Goal: Transaction & Acquisition: Purchase product/service

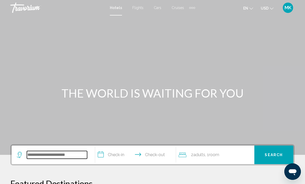
click at [86, 152] on input "Search widget" at bounding box center [57, 155] width 60 height 8
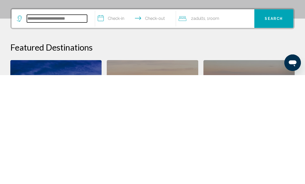
scroll to position [32, 0]
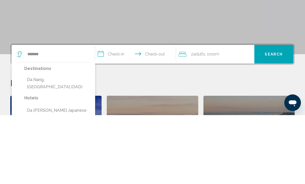
click at [36, 144] on button "Da Nang, [GEOGRAPHIC_DATA] (DAD)" at bounding box center [57, 152] width 66 height 17
type input "**********"
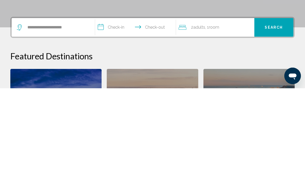
click at [101, 114] on input "**********" at bounding box center [136, 124] width 83 height 20
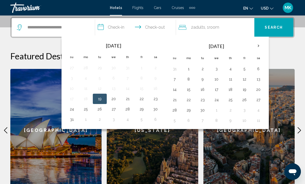
click at [129, 98] on button "21" at bounding box center [128, 98] width 8 height 7
click at [114, 111] on button "27" at bounding box center [114, 109] width 8 height 7
type input "**********"
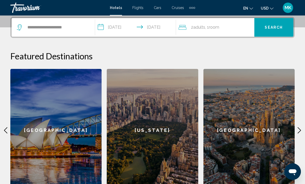
click at [279, 26] on span "Search" at bounding box center [274, 28] width 18 height 4
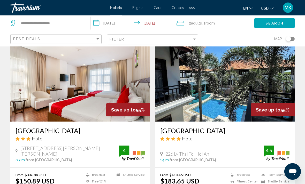
scroll to position [396, 0]
click at [256, 90] on img "Main content" at bounding box center [225, 80] width 140 height 83
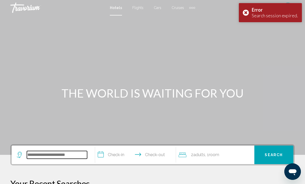
click at [52, 158] on input "Search widget" at bounding box center [57, 155] width 60 height 8
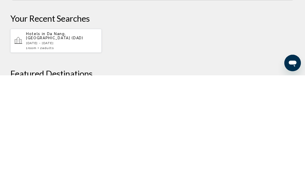
click at [72, 150] on p "[DATE] - [DATE]" at bounding box center [61, 152] width 71 height 4
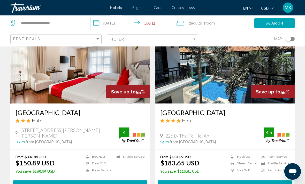
scroll to position [414, 0]
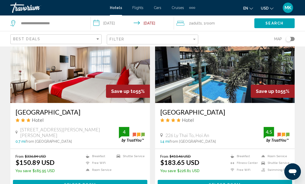
click at [225, 90] on img "Main content" at bounding box center [225, 61] width 140 height 83
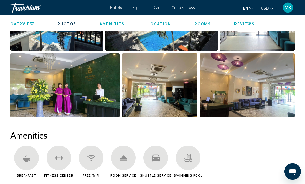
scroll to position [396, 0]
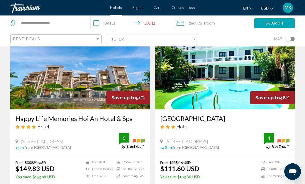
scroll to position [593, 0]
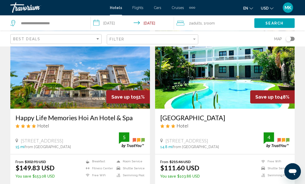
click at [100, 82] on img "Main content" at bounding box center [80, 67] width 140 height 83
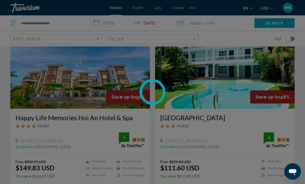
scroll to position [594, 0]
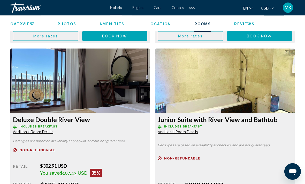
scroll to position [1310, 0]
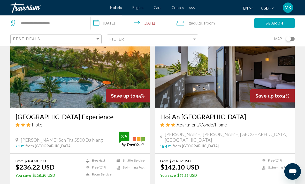
scroll to position [964, 0]
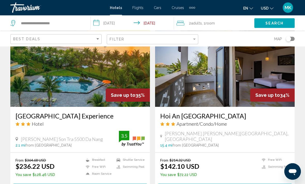
click at [103, 72] on img "Main content" at bounding box center [80, 66] width 140 height 83
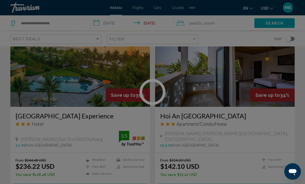
scroll to position [965, 0]
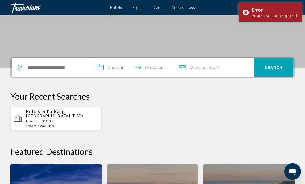
scroll to position [85, 0]
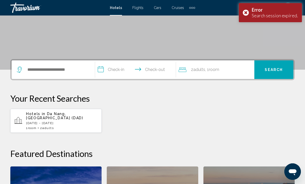
click at [66, 122] on p "[DATE] - [DATE]" at bounding box center [61, 124] width 71 height 4
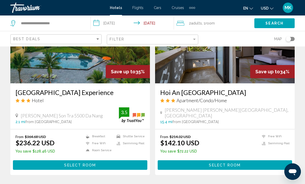
scroll to position [968, 0]
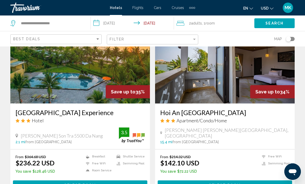
click at [134, 76] on img "Main content" at bounding box center [80, 62] width 140 height 83
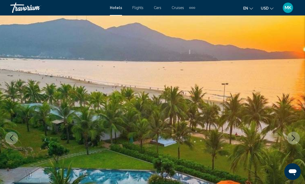
click at [293, 134] on button "Next image" at bounding box center [293, 138] width 13 height 13
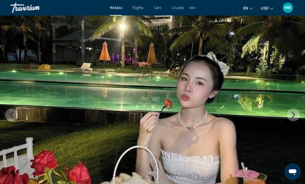
scroll to position [25, 0]
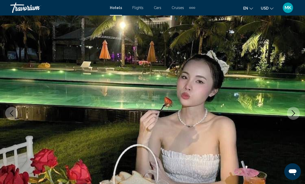
click at [297, 111] on button "Next image" at bounding box center [293, 113] width 13 height 13
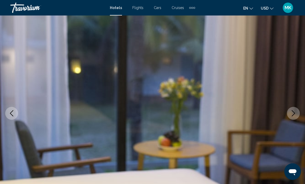
click at [295, 116] on icon "Next image" at bounding box center [293, 113] width 6 height 6
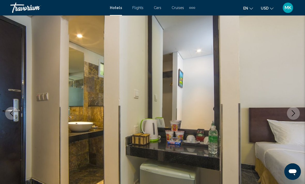
click at [294, 117] on button "Next image" at bounding box center [293, 113] width 13 height 13
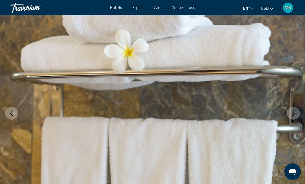
click at [293, 119] on button "Next image" at bounding box center [293, 113] width 13 height 13
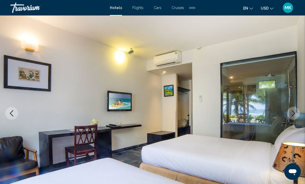
click at [291, 117] on button "Next image" at bounding box center [293, 113] width 13 height 13
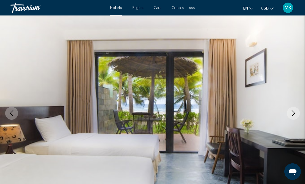
click at [294, 118] on button "Next image" at bounding box center [293, 113] width 13 height 13
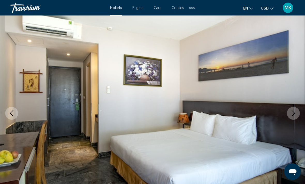
click at [293, 115] on icon "Next image" at bounding box center [293, 113] width 3 height 6
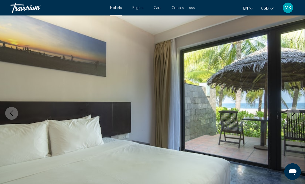
click at [293, 116] on icon "Next image" at bounding box center [293, 113] width 6 height 6
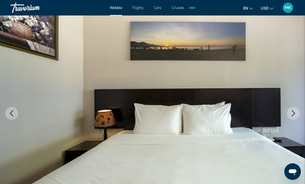
click at [293, 117] on button "Next image" at bounding box center [293, 113] width 13 height 13
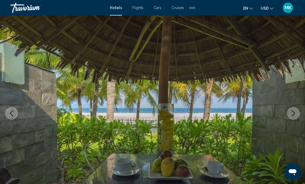
click at [293, 117] on button "Next image" at bounding box center [293, 113] width 13 height 13
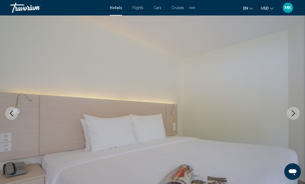
click at [293, 118] on button "Next image" at bounding box center [293, 113] width 13 height 13
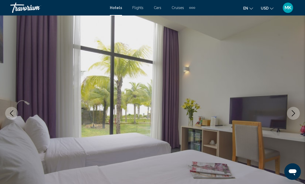
click at [292, 118] on button "Next image" at bounding box center [293, 113] width 13 height 13
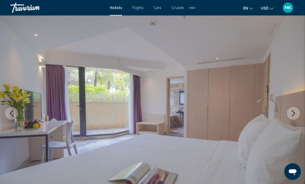
click at [291, 119] on button "Next image" at bounding box center [293, 113] width 13 height 13
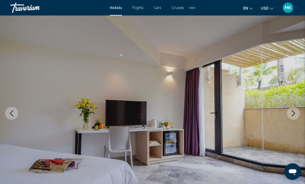
click at [292, 113] on icon "Next image" at bounding box center [293, 113] width 6 height 6
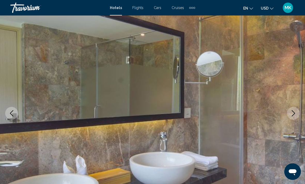
click at [293, 113] on icon "Next image" at bounding box center [293, 113] width 6 height 6
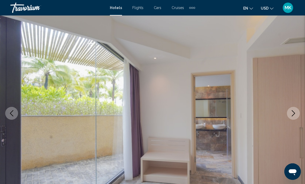
click at [291, 114] on icon "Next image" at bounding box center [293, 113] width 6 height 6
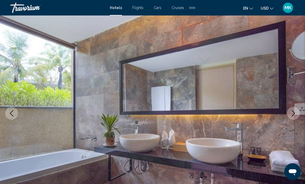
click at [292, 112] on icon "Next image" at bounding box center [293, 113] width 6 height 6
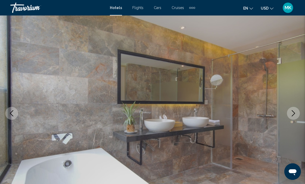
click at [292, 114] on icon "Next image" at bounding box center [293, 113] width 6 height 6
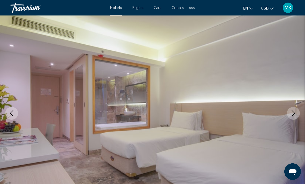
click at [290, 114] on icon "Next image" at bounding box center [293, 113] width 6 height 6
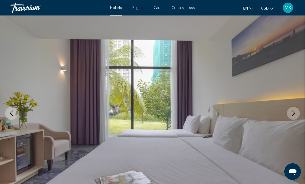
click at [290, 115] on button "Next image" at bounding box center [293, 113] width 13 height 13
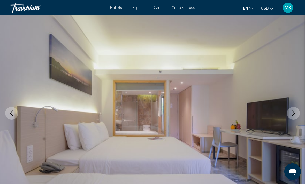
click at [290, 115] on icon "Next image" at bounding box center [293, 113] width 6 height 6
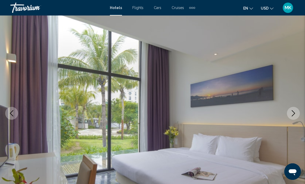
scroll to position [0, 0]
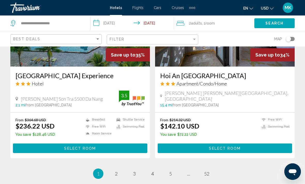
scroll to position [1005, 0]
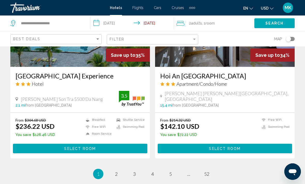
click at [140, 147] on button "Select Room" at bounding box center [80, 149] width 134 height 10
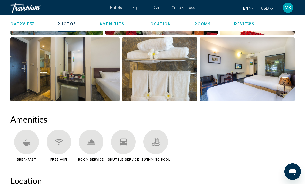
scroll to position [383, 0]
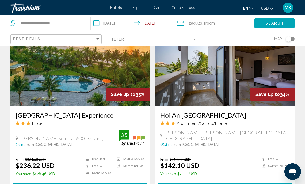
scroll to position [1055, 0]
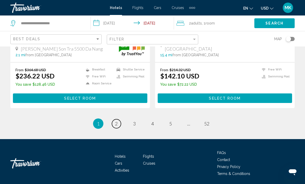
click at [116, 124] on span "2" at bounding box center [116, 124] width 3 height 6
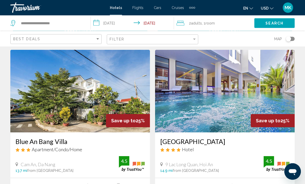
scroll to position [584, 0]
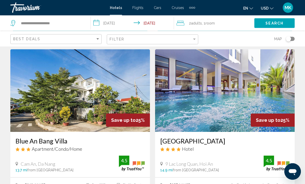
click at [246, 79] on img "Main content" at bounding box center [225, 91] width 140 height 83
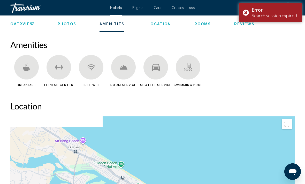
scroll to position [477, 0]
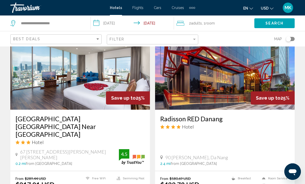
scroll to position [790, 0]
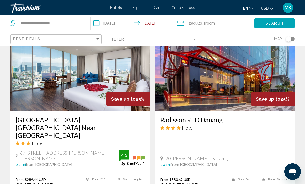
click at [268, 66] on img "Main content" at bounding box center [225, 69] width 140 height 83
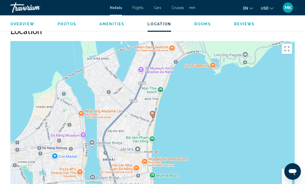
scroll to position [569, 0]
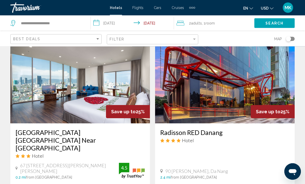
scroll to position [779, 0]
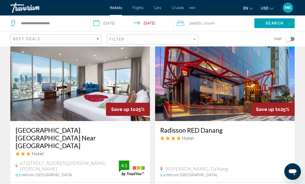
click at [248, 77] on img "Main content" at bounding box center [225, 80] width 140 height 83
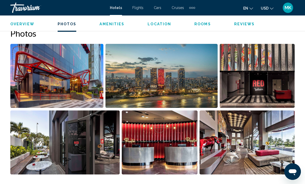
scroll to position [350, 0]
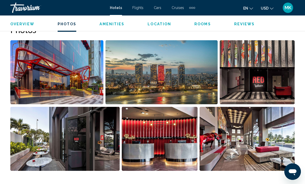
click at [251, 124] on img "Open full-screen image slider" at bounding box center [247, 139] width 95 height 64
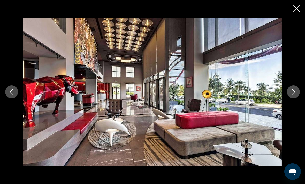
click at [293, 95] on icon "Next image" at bounding box center [293, 92] width 6 height 6
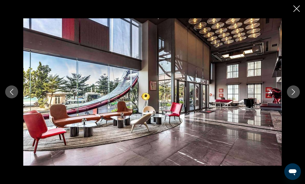
click at [295, 95] on icon "Next image" at bounding box center [293, 92] width 6 height 6
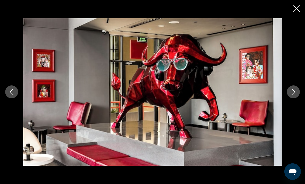
click at [294, 95] on icon "Next image" at bounding box center [293, 92] width 6 height 6
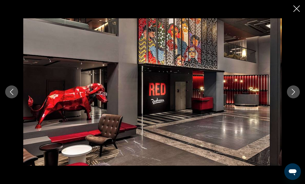
click at [294, 95] on icon "Next image" at bounding box center [293, 92] width 6 height 6
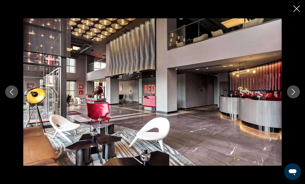
click at [294, 95] on icon "Next image" at bounding box center [293, 92] width 6 height 6
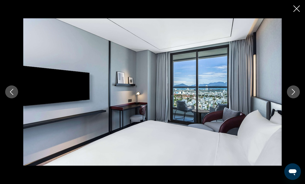
click at [294, 95] on icon "Next image" at bounding box center [293, 92] width 6 height 6
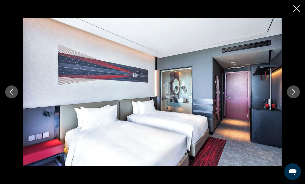
click at [293, 95] on icon "Next image" at bounding box center [293, 92] width 6 height 6
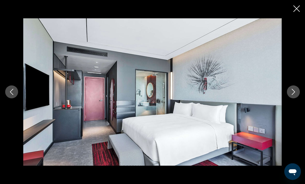
click at [293, 95] on icon "Next image" at bounding box center [293, 92] width 6 height 6
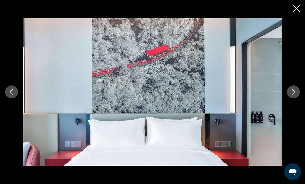
click at [293, 95] on icon "Next image" at bounding box center [293, 92] width 3 height 6
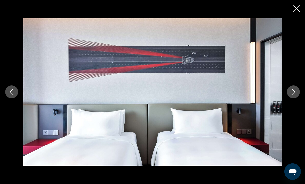
click at [293, 95] on icon "Next image" at bounding box center [293, 92] width 6 height 6
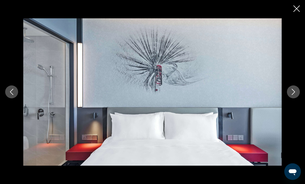
click at [293, 95] on icon "Next image" at bounding box center [293, 92] width 3 height 6
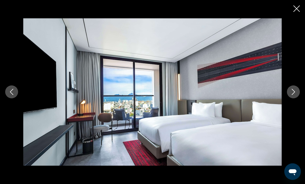
click at [293, 95] on icon "Next image" at bounding box center [293, 92] width 3 height 6
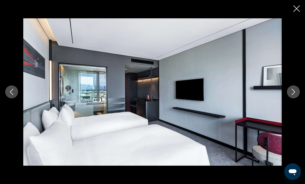
click at [293, 95] on icon "Next image" at bounding box center [293, 92] width 6 height 6
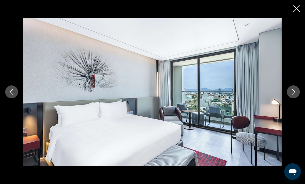
click at [294, 95] on icon "Next image" at bounding box center [293, 92] width 6 height 6
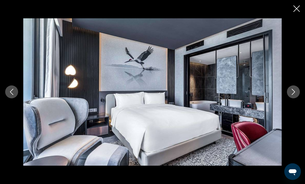
click at [294, 95] on icon "Next image" at bounding box center [293, 92] width 6 height 6
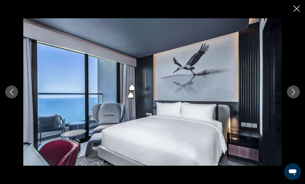
click at [294, 95] on icon "Next image" at bounding box center [293, 92] width 6 height 6
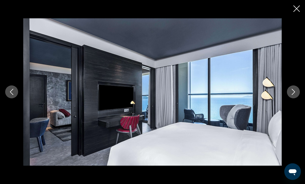
click at [294, 95] on icon "Next image" at bounding box center [293, 92] width 6 height 6
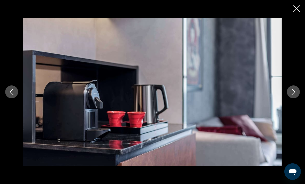
click at [293, 95] on icon "Next image" at bounding box center [293, 92] width 6 height 6
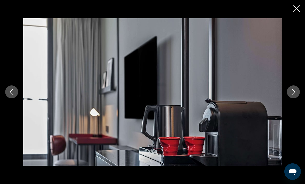
click at [293, 95] on icon "Next image" at bounding box center [293, 92] width 6 height 6
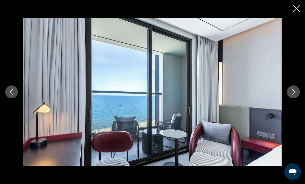
click at [293, 95] on icon "Next image" at bounding box center [293, 92] width 3 height 6
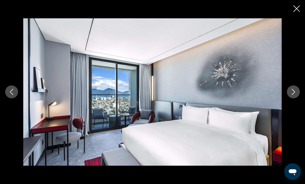
click at [293, 95] on icon "Next image" at bounding box center [293, 92] width 3 height 6
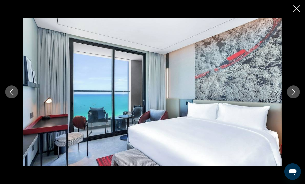
click at [293, 95] on icon "Next image" at bounding box center [293, 92] width 6 height 6
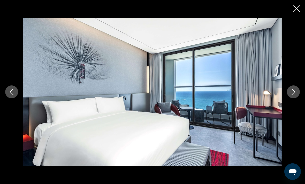
click at [293, 95] on icon "Next image" at bounding box center [293, 92] width 6 height 6
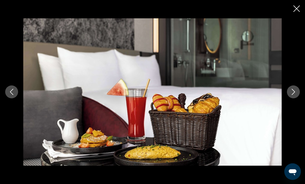
click at [293, 95] on icon "Next image" at bounding box center [293, 92] width 6 height 6
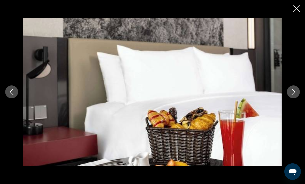
click at [293, 95] on icon "Next image" at bounding box center [293, 92] width 3 height 6
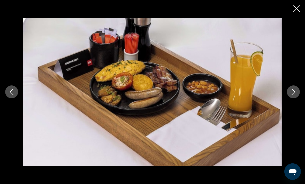
click at [293, 95] on icon "Next image" at bounding box center [293, 92] width 3 height 6
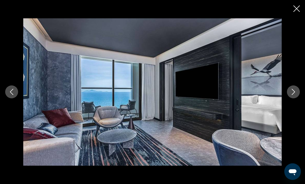
click at [293, 95] on icon "Next image" at bounding box center [293, 92] width 3 height 6
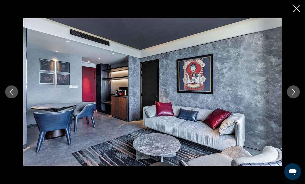
click at [293, 95] on icon "Next image" at bounding box center [293, 92] width 3 height 6
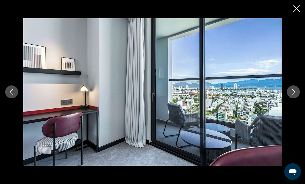
click at [293, 95] on icon "Next image" at bounding box center [293, 92] width 6 height 6
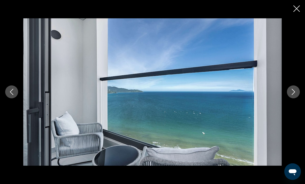
click at [293, 95] on icon "Next image" at bounding box center [293, 92] width 6 height 6
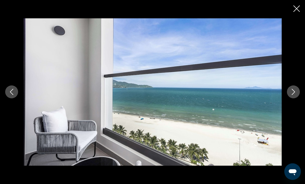
click at [293, 95] on icon "Next image" at bounding box center [293, 92] width 6 height 6
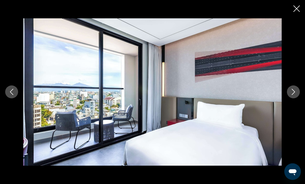
click at [293, 95] on icon "Next image" at bounding box center [293, 92] width 6 height 6
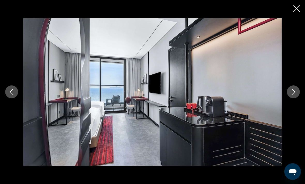
click at [293, 95] on icon "Next image" at bounding box center [293, 92] width 6 height 6
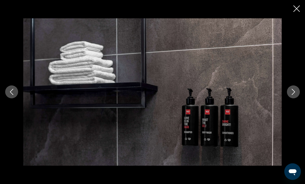
click at [293, 95] on icon "Next image" at bounding box center [293, 92] width 6 height 6
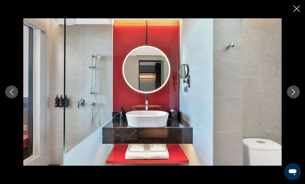
click at [293, 95] on icon "Next image" at bounding box center [293, 92] width 6 height 6
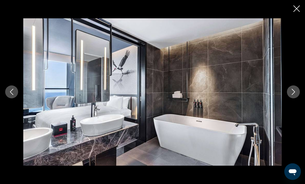
click at [293, 95] on icon "Next image" at bounding box center [293, 92] width 6 height 6
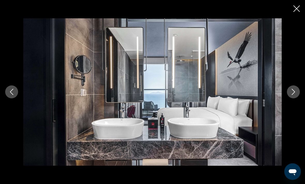
click at [293, 95] on icon "Next image" at bounding box center [293, 92] width 6 height 6
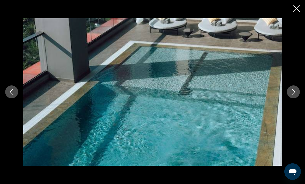
click at [293, 95] on icon "Next image" at bounding box center [293, 92] width 6 height 6
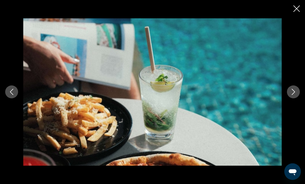
click at [293, 95] on icon "Next image" at bounding box center [293, 92] width 6 height 6
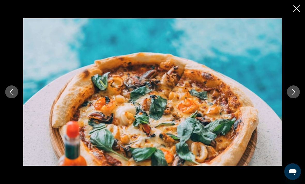
click at [10, 99] on button "Previous image" at bounding box center [11, 92] width 13 height 13
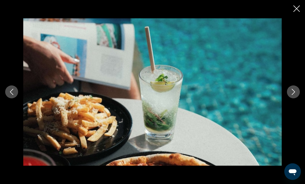
click at [12, 95] on icon "Previous image" at bounding box center [12, 92] width 6 height 6
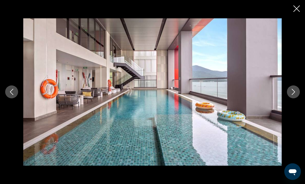
click at [13, 95] on icon "Previous image" at bounding box center [12, 92] width 6 height 6
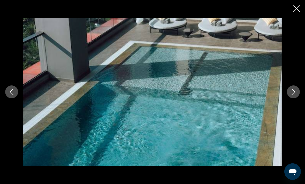
click at [293, 95] on button "Next image" at bounding box center [293, 92] width 13 height 13
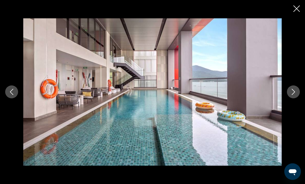
click at [294, 95] on icon "Next image" at bounding box center [293, 92] width 6 height 6
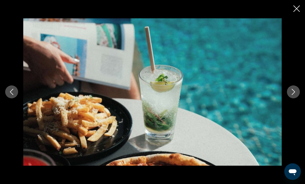
click at [293, 99] on button "Next image" at bounding box center [293, 92] width 13 height 13
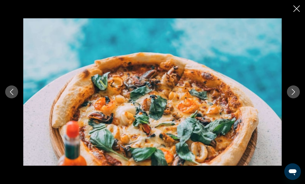
click at [295, 95] on icon "Next image" at bounding box center [293, 92] width 6 height 6
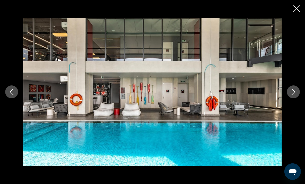
click at [294, 95] on icon "Next image" at bounding box center [293, 92] width 6 height 6
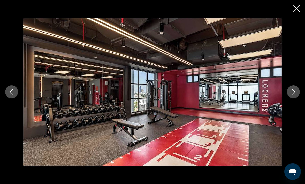
click at [12, 95] on icon "Previous image" at bounding box center [12, 92] width 6 height 6
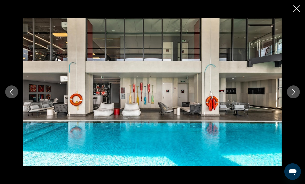
click at [294, 97] on button "Next image" at bounding box center [293, 92] width 13 height 13
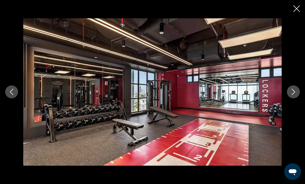
click at [294, 96] on button "Next image" at bounding box center [293, 92] width 13 height 13
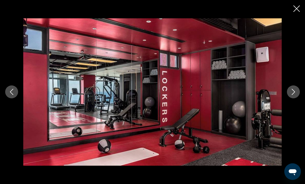
click at [294, 95] on button "Next image" at bounding box center [293, 92] width 13 height 13
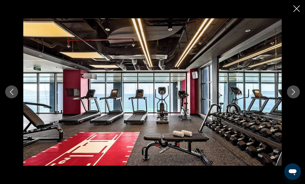
click at [294, 95] on button "Next image" at bounding box center [293, 92] width 13 height 13
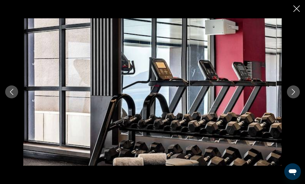
click at [294, 95] on button "Next image" at bounding box center [293, 92] width 13 height 13
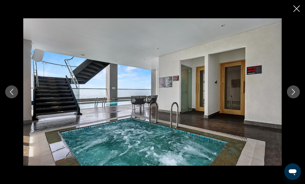
click at [295, 95] on button "Next image" at bounding box center [293, 92] width 13 height 13
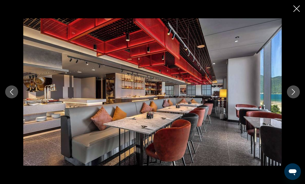
click at [294, 94] on button "Next image" at bounding box center [293, 92] width 13 height 13
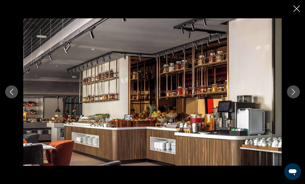
click at [294, 95] on button "Next image" at bounding box center [293, 92] width 13 height 13
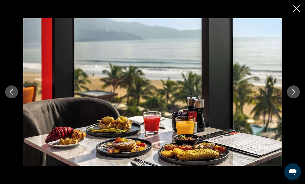
click at [294, 95] on button "Next image" at bounding box center [293, 92] width 13 height 13
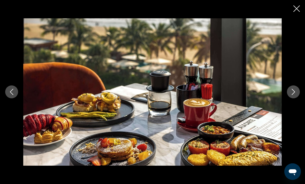
click at [294, 95] on button "Next image" at bounding box center [293, 92] width 13 height 13
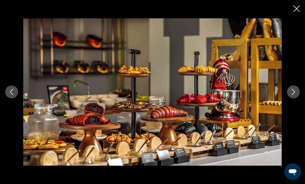
click at [295, 8] on icon "Close slideshow" at bounding box center [297, 8] width 6 height 6
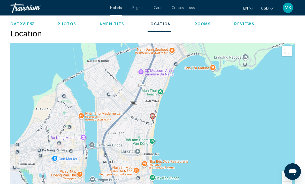
scroll to position [568, 0]
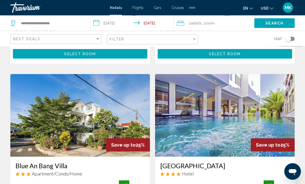
scroll to position [559, 0]
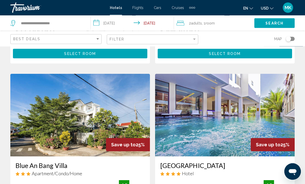
click at [281, 111] on img "Main content" at bounding box center [225, 115] width 140 height 83
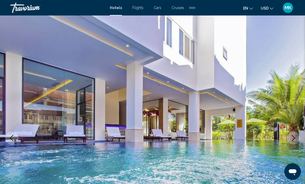
click at [298, 139] on button "Next image" at bounding box center [293, 138] width 13 height 13
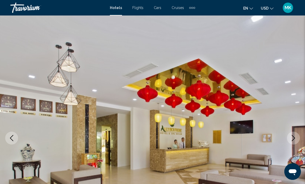
click at [297, 139] on button "Next image" at bounding box center [293, 138] width 13 height 13
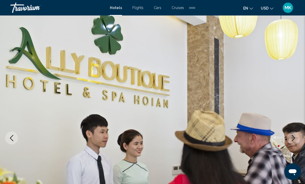
click at [296, 139] on icon "Next image" at bounding box center [293, 138] width 6 height 6
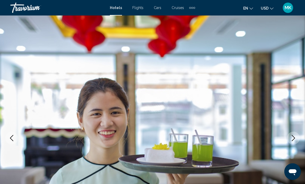
click at [296, 139] on icon "Next image" at bounding box center [293, 138] width 6 height 6
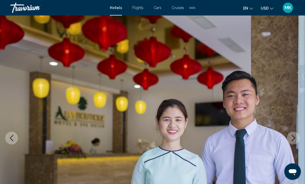
click at [296, 139] on icon "Next image" at bounding box center [293, 138] width 6 height 6
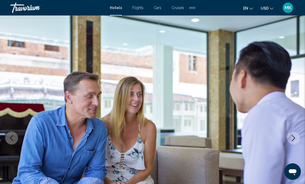
click at [296, 139] on icon "Next image" at bounding box center [293, 138] width 6 height 6
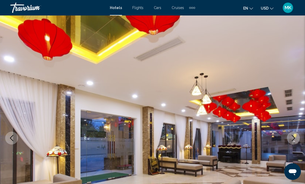
click at [296, 139] on icon "Next image" at bounding box center [293, 138] width 6 height 6
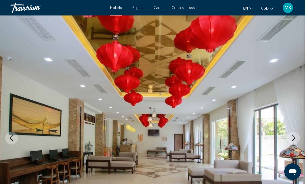
click at [296, 139] on icon "Next image" at bounding box center [293, 138] width 6 height 6
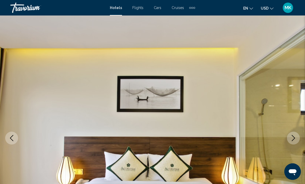
click at [295, 139] on icon "Next image" at bounding box center [293, 138] width 6 height 6
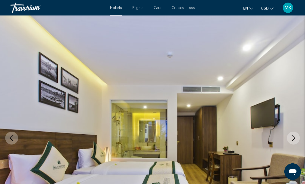
click at [296, 139] on icon "Next image" at bounding box center [293, 138] width 6 height 6
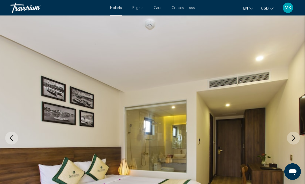
click at [295, 139] on icon "Next image" at bounding box center [293, 138] width 6 height 6
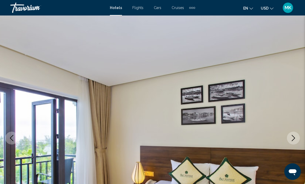
click at [295, 138] on icon "Next image" at bounding box center [293, 138] width 6 height 6
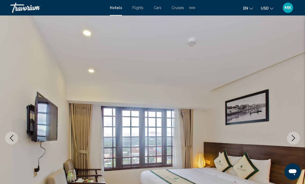
click at [295, 139] on icon "Next image" at bounding box center [293, 138] width 6 height 6
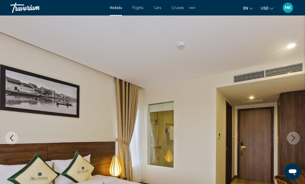
click at [295, 138] on icon "Next image" at bounding box center [293, 138] width 3 height 6
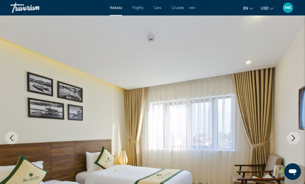
click at [295, 139] on icon "Next image" at bounding box center [293, 138] width 6 height 6
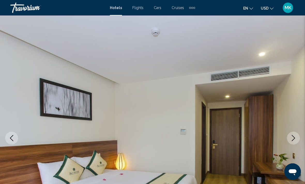
click at [295, 138] on icon "Next image" at bounding box center [293, 138] width 3 height 6
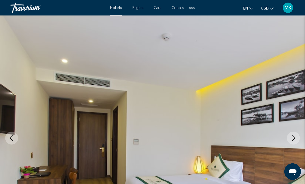
click at [295, 138] on icon "Next image" at bounding box center [293, 138] width 3 height 6
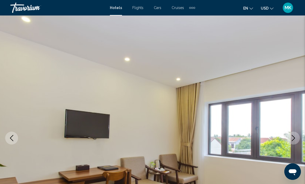
click at [295, 138] on icon "Next image" at bounding box center [293, 138] width 6 height 6
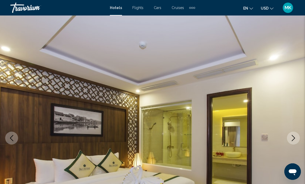
click at [296, 138] on icon "Next image" at bounding box center [293, 138] width 6 height 6
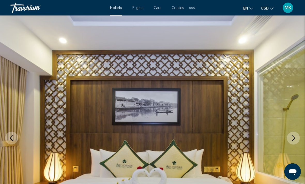
click at [295, 137] on icon "Next image" at bounding box center [293, 138] width 6 height 6
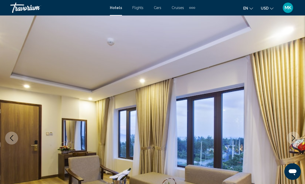
click at [295, 138] on icon "Next image" at bounding box center [293, 138] width 6 height 6
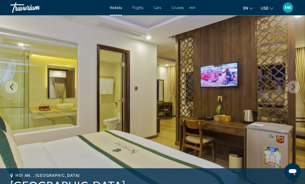
scroll to position [50, 0]
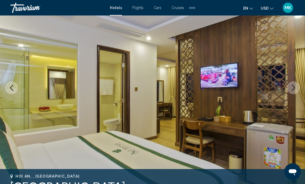
click at [298, 84] on button "Next image" at bounding box center [293, 87] width 13 height 13
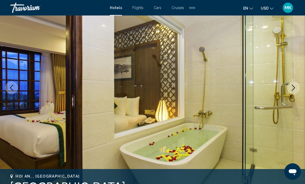
click at [294, 89] on icon "Next image" at bounding box center [293, 88] width 6 height 6
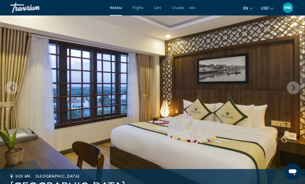
click at [294, 92] on button "Next image" at bounding box center [293, 87] width 13 height 13
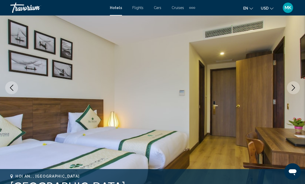
click at [294, 93] on button "Next image" at bounding box center [293, 87] width 13 height 13
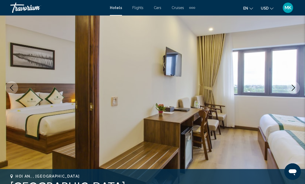
click at [292, 95] on img "Main content" at bounding box center [152, 88] width 305 height 246
click at [291, 95] on img "Main content" at bounding box center [152, 88] width 305 height 246
click at [295, 88] on icon "Next image" at bounding box center [293, 88] width 3 height 6
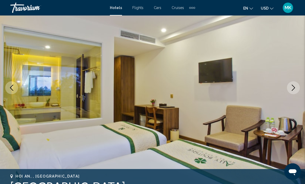
click at [294, 88] on icon "Next image" at bounding box center [293, 88] width 6 height 6
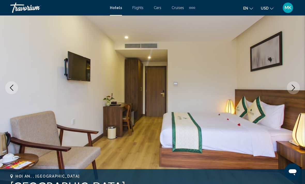
click at [293, 88] on icon "Next image" at bounding box center [293, 88] width 6 height 6
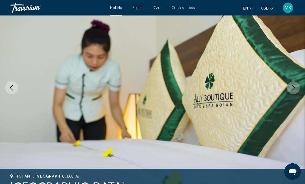
click at [293, 89] on icon "Next image" at bounding box center [293, 88] width 6 height 6
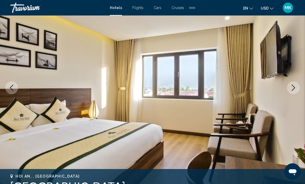
click at [292, 89] on icon "Next image" at bounding box center [293, 88] width 6 height 6
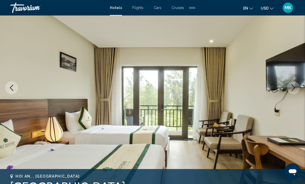
click at [291, 91] on icon "Next image" at bounding box center [293, 88] width 6 height 6
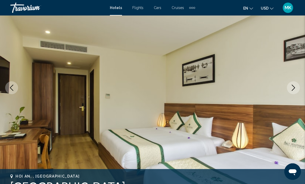
click at [292, 89] on icon "Next image" at bounding box center [293, 88] width 6 height 6
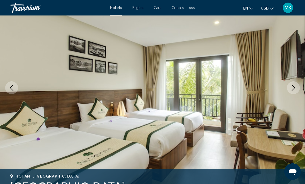
click at [292, 90] on icon "Next image" at bounding box center [293, 88] width 6 height 6
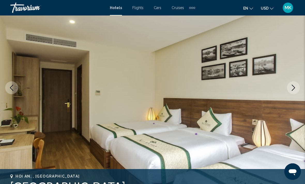
click at [293, 91] on icon "Next image" at bounding box center [293, 88] width 3 height 6
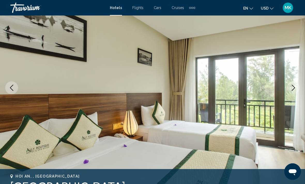
click at [293, 91] on icon "Next image" at bounding box center [293, 88] width 3 height 6
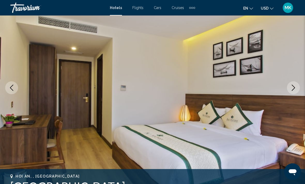
click at [293, 90] on icon "Next image" at bounding box center [293, 88] width 3 height 6
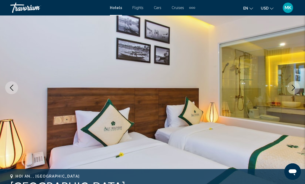
click at [293, 89] on icon "Next image" at bounding box center [293, 88] width 6 height 6
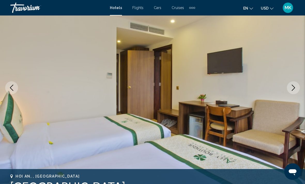
click at [293, 89] on icon "Next image" at bounding box center [293, 88] width 6 height 6
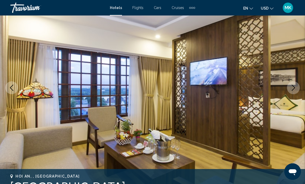
click at [293, 89] on icon "Next image" at bounding box center [293, 88] width 6 height 6
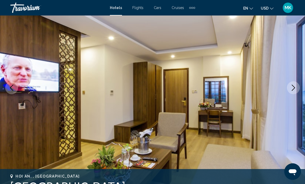
click at [293, 89] on icon "Next image" at bounding box center [293, 88] width 6 height 6
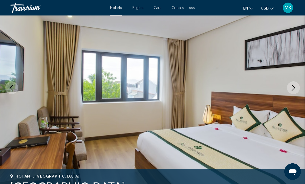
click at [293, 89] on icon "Next image" at bounding box center [293, 88] width 6 height 6
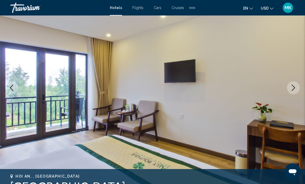
click at [293, 89] on icon "Next image" at bounding box center [293, 88] width 6 height 6
click at [293, 87] on icon "Next image" at bounding box center [293, 88] width 6 height 6
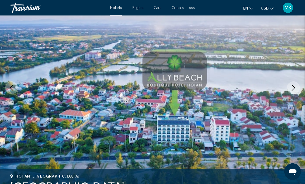
click at [292, 87] on icon "Next image" at bounding box center [293, 88] width 6 height 6
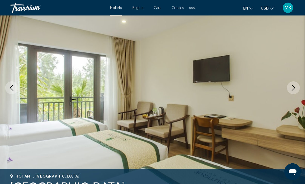
click at [292, 86] on icon "Next image" at bounding box center [293, 88] width 6 height 6
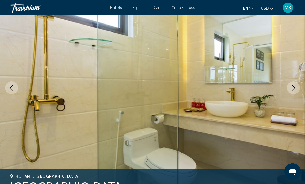
click at [293, 86] on icon "Next image" at bounding box center [293, 88] width 6 height 6
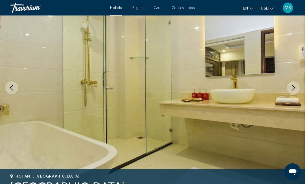
click at [293, 86] on icon "Next image" at bounding box center [293, 88] width 6 height 6
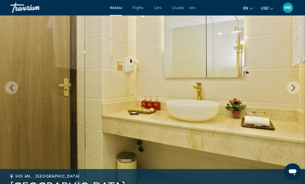
click at [294, 85] on button "Next image" at bounding box center [293, 87] width 13 height 13
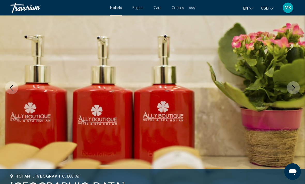
click at [293, 85] on icon "Next image" at bounding box center [293, 88] width 6 height 6
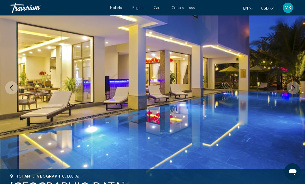
click at [293, 85] on icon "Next image" at bounding box center [293, 88] width 6 height 6
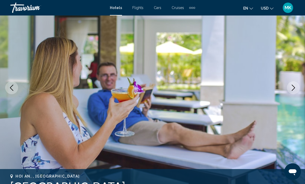
click at [293, 85] on icon "Next image" at bounding box center [293, 88] width 6 height 6
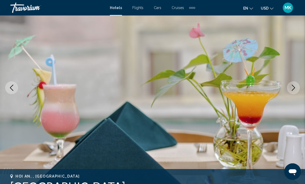
click at [293, 85] on icon "Next image" at bounding box center [293, 88] width 6 height 6
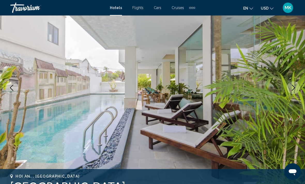
click at [293, 86] on icon "Next image" at bounding box center [293, 88] width 6 height 6
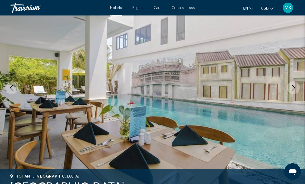
click at [294, 86] on icon "Next image" at bounding box center [293, 88] width 6 height 6
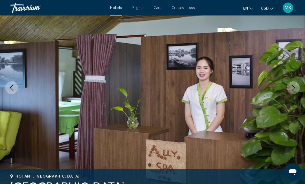
click at [294, 85] on icon "Next image" at bounding box center [293, 88] width 6 height 6
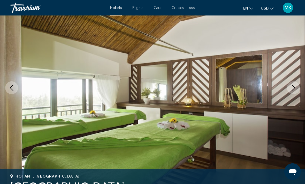
click at [294, 85] on icon "Next image" at bounding box center [293, 88] width 6 height 6
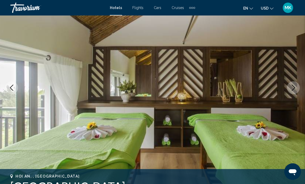
click at [294, 85] on icon "Next image" at bounding box center [293, 88] width 6 height 6
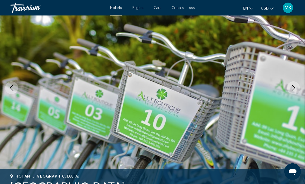
click at [295, 85] on icon "Next image" at bounding box center [293, 88] width 6 height 6
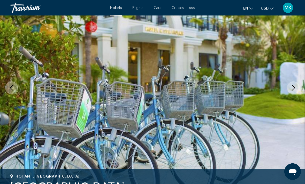
click at [295, 85] on icon "Next image" at bounding box center [293, 88] width 6 height 6
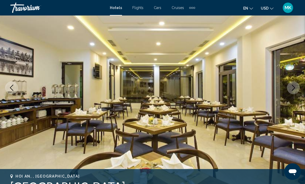
click at [295, 87] on icon "Next image" at bounding box center [293, 88] width 6 height 6
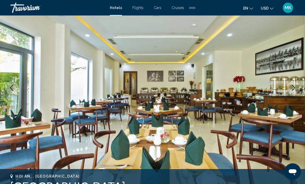
click at [294, 86] on icon "Next image" at bounding box center [293, 88] width 6 height 6
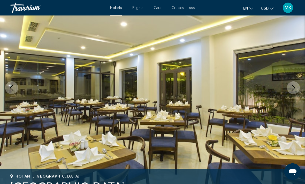
click at [295, 85] on icon "Next image" at bounding box center [293, 88] width 6 height 6
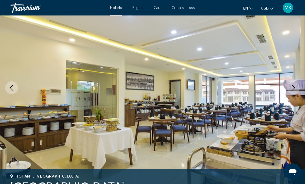
click at [295, 85] on icon "Next image" at bounding box center [293, 88] width 6 height 6
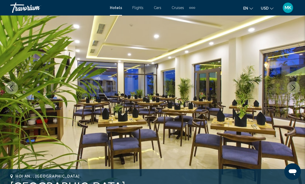
click at [295, 85] on icon "Next image" at bounding box center [293, 88] width 6 height 6
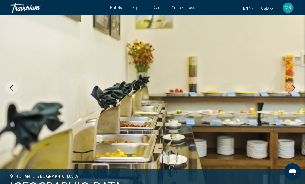
click at [295, 84] on button "Next image" at bounding box center [293, 87] width 13 height 13
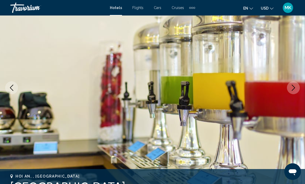
click at [295, 85] on button "Next image" at bounding box center [293, 87] width 13 height 13
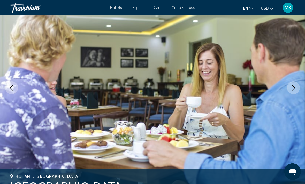
click at [295, 84] on button "Next image" at bounding box center [293, 87] width 13 height 13
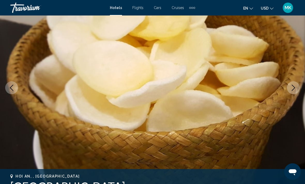
click at [295, 85] on button "Next image" at bounding box center [293, 87] width 13 height 13
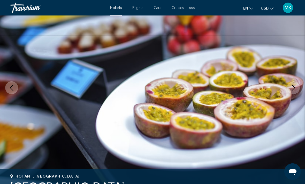
click at [295, 84] on button "Next image" at bounding box center [293, 87] width 13 height 13
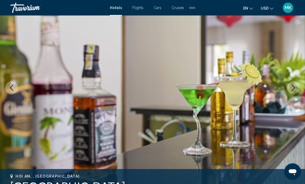
click at [295, 84] on button "Next image" at bounding box center [293, 87] width 13 height 13
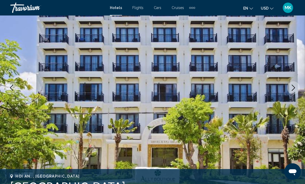
click at [294, 86] on icon "Next image" at bounding box center [293, 88] width 6 height 6
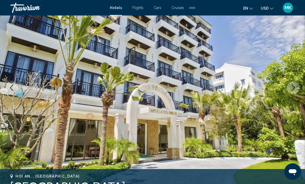
click at [298, 86] on button "Next image" at bounding box center [293, 87] width 13 height 13
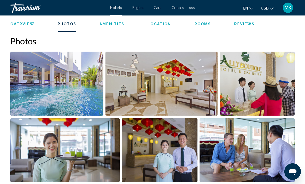
scroll to position [338, 0]
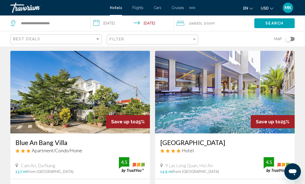
scroll to position [579, 0]
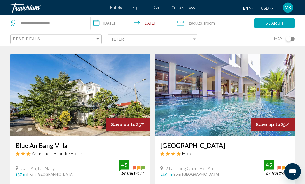
click at [268, 89] on img "Main content" at bounding box center [225, 95] width 140 height 83
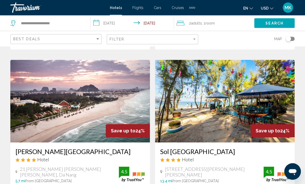
scroll to position [959, 0]
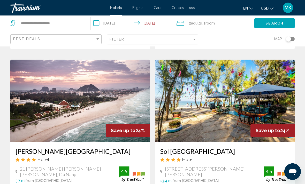
click at [112, 84] on img "Main content" at bounding box center [80, 101] width 140 height 83
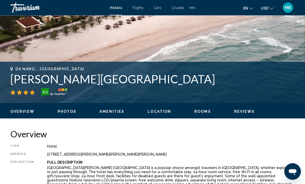
scroll to position [152, 0]
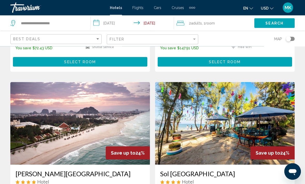
scroll to position [936, 0]
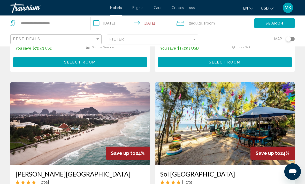
click at [251, 95] on img "Main content" at bounding box center [225, 124] width 140 height 83
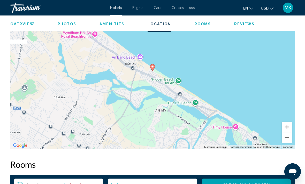
scroll to position [617, 0]
click at [284, 141] on button "Уменьшить" at bounding box center [287, 138] width 10 height 10
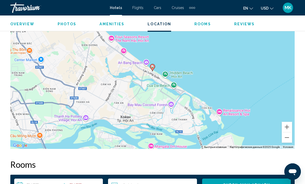
click at [286, 140] on button "Уменьшить" at bounding box center [287, 138] width 10 height 10
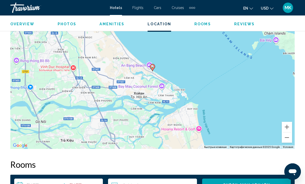
click at [289, 126] on button "Увеличить" at bounding box center [287, 127] width 10 height 10
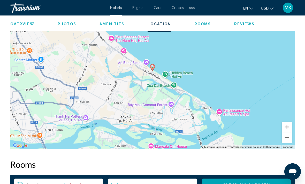
click at [288, 129] on button "Увеличить" at bounding box center [287, 127] width 10 height 10
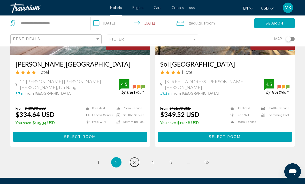
click at [136, 158] on link "page 3" at bounding box center [134, 162] width 9 height 9
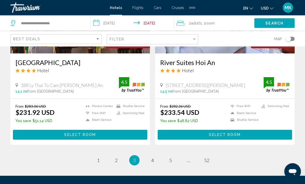
scroll to position [1063, 0]
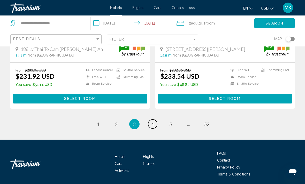
click at [154, 122] on link "page 4" at bounding box center [152, 124] width 9 height 9
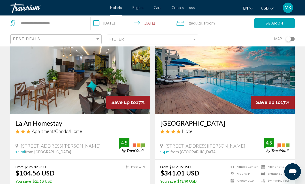
scroll to position [33, 0]
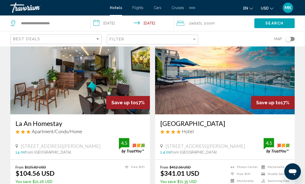
click at [276, 86] on img "Main content" at bounding box center [225, 73] width 140 height 83
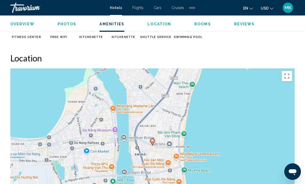
scroll to position [542, 0]
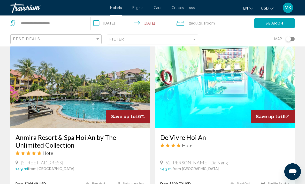
scroll to position [766, 0]
click at [54, 100] on img "Main content" at bounding box center [80, 87] width 140 height 83
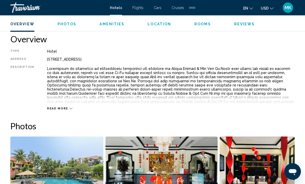
scroll to position [250, 0]
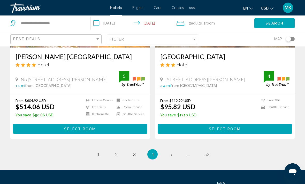
scroll to position [1060, 0]
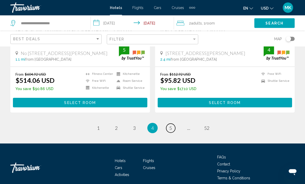
click at [169, 130] on link "page 5" at bounding box center [170, 128] width 9 height 9
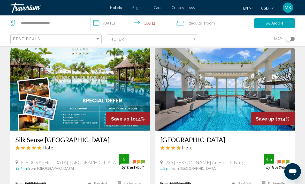
scroll to position [580, 0]
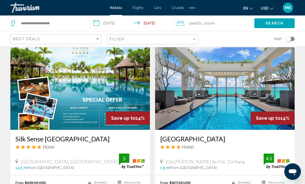
click at [239, 106] on img "Main content" at bounding box center [225, 88] width 140 height 83
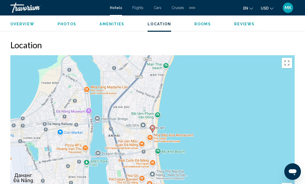
scroll to position [537, 0]
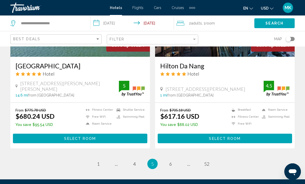
scroll to position [1025, 0]
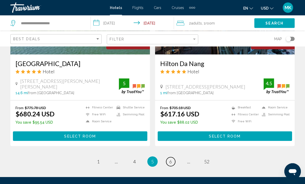
click at [170, 159] on span "6" at bounding box center [170, 162] width 3 height 6
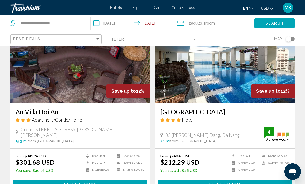
scroll to position [33, 0]
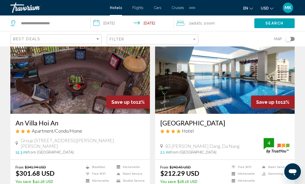
click at [184, 93] on img "Main content" at bounding box center [225, 72] width 140 height 83
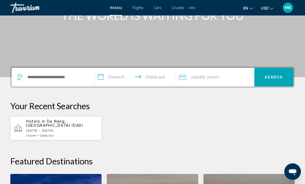
scroll to position [78, 0]
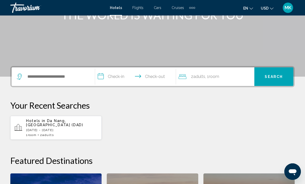
click at [39, 129] on p "[DATE] - [DATE]" at bounding box center [61, 131] width 71 height 4
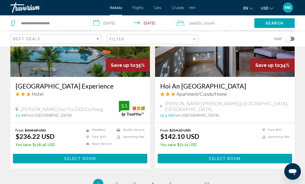
scroll to position [1055, 0]
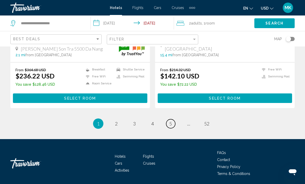
click at [171, 123] on span "5" at bounding box center [170, 124] width 3 height 6
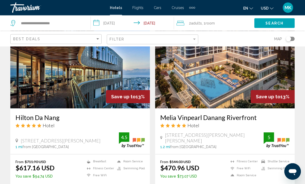
scroll to position [964, 0]
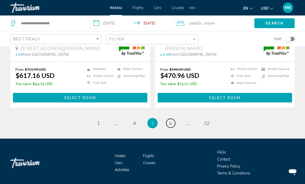
click at [171, 122] on span "6" at bounding box center [170, 124] width 3 height 6
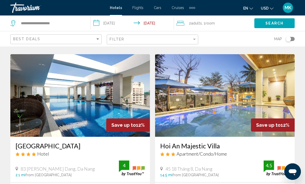
scroll to position [184, 0]
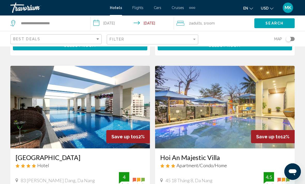
click at [113, 111] on img "Main content" at bounding box center [80, 107] width 140 height 83
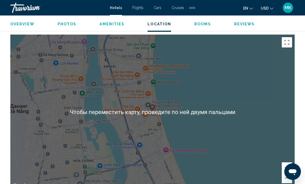
scroll to position [569, 0]
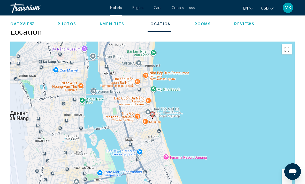
click at [154, 72] on div "Чтобы активировать перетаскивание с помощью клавиатуры, нажмите Alt + Ввод. Пос…" at bounding box center [152, 119] width 285 height 155
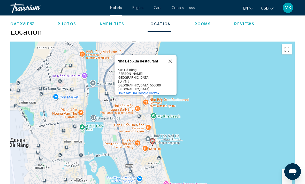
click at [174, 62] on button "Закрыть" at bounding box center [170, 61] width 12 height 12
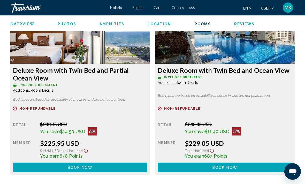
scroll to position [999, 0]
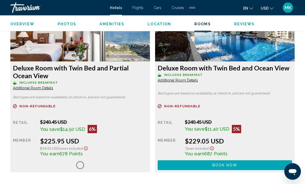
scroll to position [999, 0]
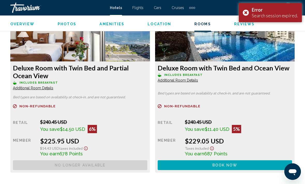
click at [246, 14] on div "Error Search session expired." at bounding box center [270, 12] width 63 height 19
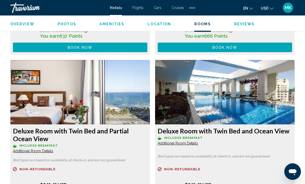
scroll to position [987, 0]
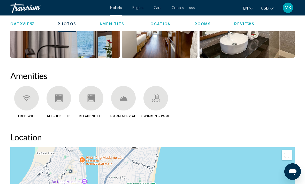
scroll to position [455, 0]
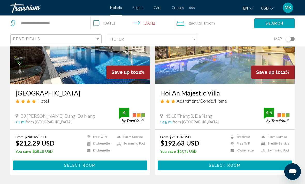
scroll to position [259, 0]
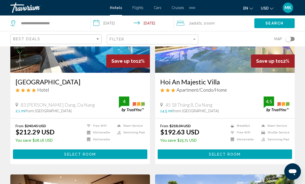
click at [89, 155] on span "Select Room" at bounding box center [80, 155] width 32 height 4
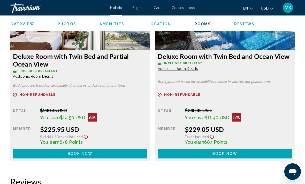
scroll to position [1011, 0]
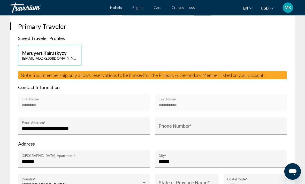
scroll to position [221, 0]
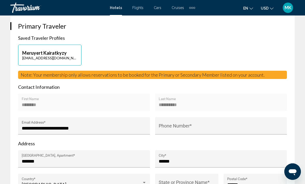
click at [219, 130] on input "Phone Number *" at bounding box center [221, 128] width 125 height 5
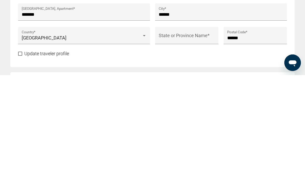
scroll to position [259, 0]
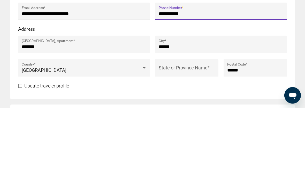
type input "**********"
click at [194, 144] on input "State or Province Name *" at bounding box center [187, 146] width 56 height 5
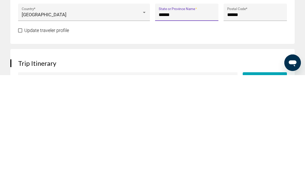
scroll to position [285, 0]
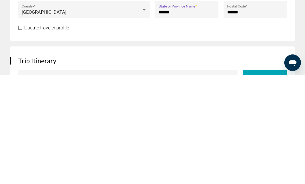
type input "******"
click at [21, 135] on span "Main content" at bounding box center [20, 137] width 4 height 4
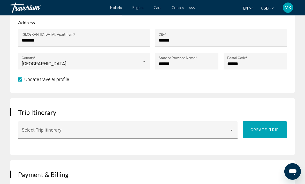
scroll to position [342, 0]
click at [60, 129] on div "Select Trip Itinerary" at bounding box center [128, 132] width 213 height 14
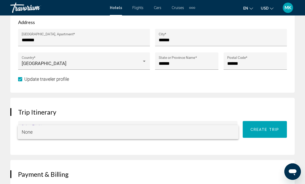
click at [228, 129] on span "None" at bounding box center [128, 132] width 213 height 14
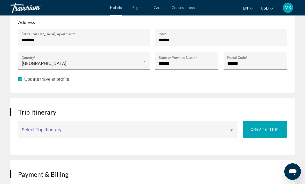
click at [52, 133] on span "Main content" at bounding box center [126, 132] width 208 height 5
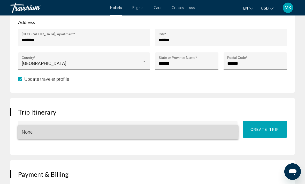
click at [42, 132] on span "None" at bounding box center [128, 132] width 213 height 14
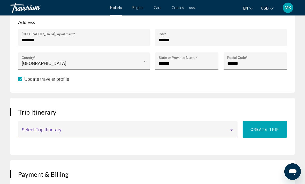
click at [66, 114] on h3 "Trip Itinerary" at bounding box center [152, 112] width 269 height 8
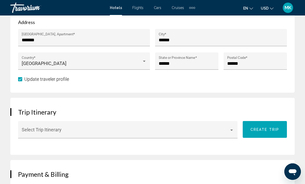
click at [234, 128] on div "Select Trip Itinerary" at bounding box center [128, 132] width 213 height 14
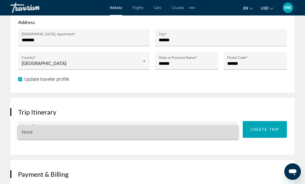
click at [79, 128] on span "None" at bounding box center [128, 132] width 213 height 14
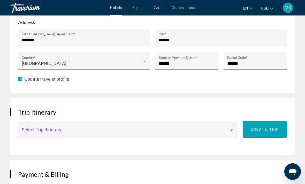
click at [29, 130] on span "Main content" at bounding box center [126, 132] width 208 height 5
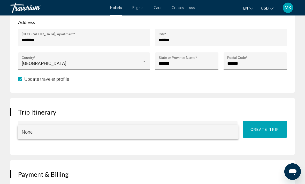
click at [44, 113] on div at bounding box center [152, 92] width 305 height 184
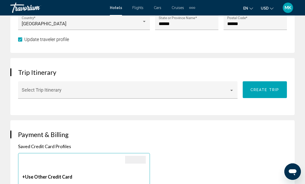
scroll to position [382, 0]
click at [79, 76] on div "Trip Itinerary Select Trip Itinerary Create trip" at bounding box center [152, 86] width 285 height 57
click at [36, 95] on span "Main content" at bounding box center [126, 92] width 208 height 5
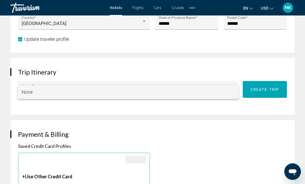
click at [162, 106] on div at bounding box center [152, 92] width 305 height 184
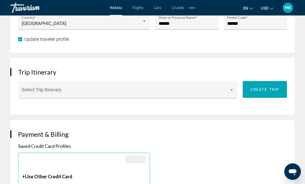
click at [39, 72] on h3 "Trip Itinerary" at bounding box center [152, 72] width 269 height 8
click at [264, 86] on button "Create trip" at bounding box center [265, 89] width 44 height 17
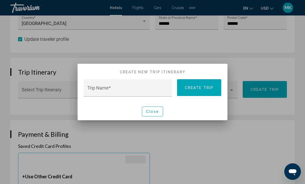
click at [127, 89] on input "Trip Name *" at bounding box center [127, 90] width 81 height 5
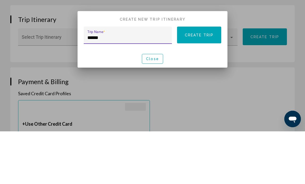
type input "******"
click at [205, 86] on span "Create trip" at bounding box center [199, 88] width 29 height 4
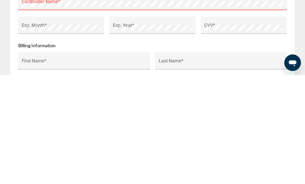
scroll to position [544, 0]
click at [95, 170] on input "First Name *" at bounding box center [84, 172] width 125 height 5
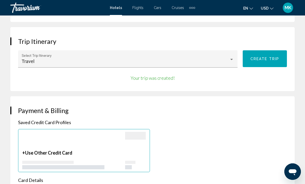
scroll to position [413, 0]
type input "*"
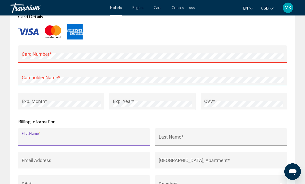
scroll to position [572, 0]
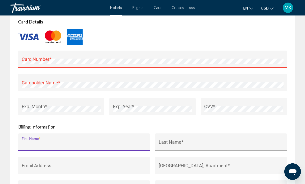
click at [66, 57] on div "Card Number *" at bounding box center [153, 61] width 262 height 14
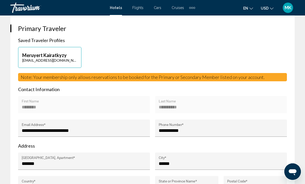
scroll to position [217, 0]
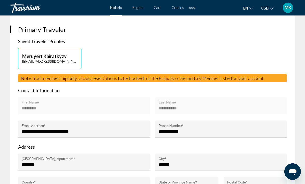
click at [24, 56] on p "Meruyert Kairatkyzy" at bounding box center [49, 57] width 55 height 6
type input "********"
type input "**********"
type input "*******"
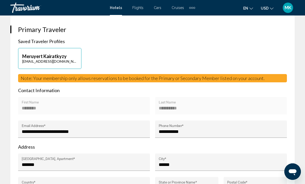
type input "******"
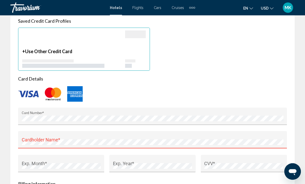
scroll to position [517, 0]
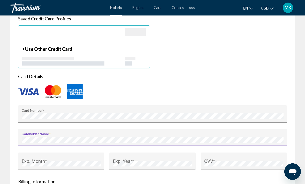
click at [62, 159] on div "Exp. Month *" at bounding box center [61, 163] width 79 height 14
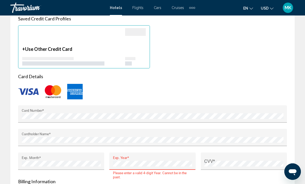
click at [233, 159] on div "CVV *" at bounding box center [243, 163] width 79 height 14
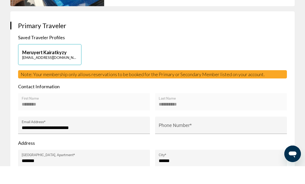
scroll to position [212, 0]
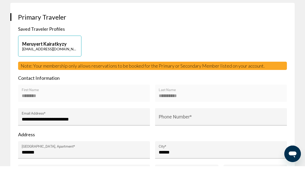
click at [206, 130] on div "Phone Number *" at bounding box center [221, 137] width 125 height 14
click at [216, 135] on input "Phone Number *" at bounding box center [221, 137] width 125 height 5
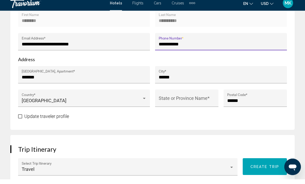
scroll to position [297, 0]
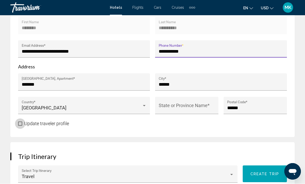
type input "**********"
click at [23, 124] on label "Update traveler profile" at bounding box center [43, 124] width 51 height 6
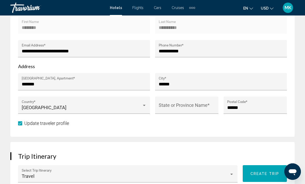
click at [190, 105] on input "State or Province Name *" at bounding box center [187, 107] width 56 height 5
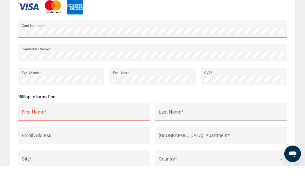
scroll to position [589, 0]
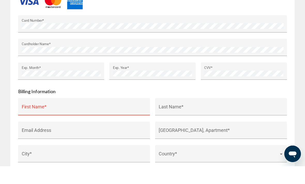
type input "******"
click at [59, 125] on input "First Name *" at bounding box center [84, 127] width 125 height 5
click at [29, 125] on input "First Name *" at bounding box center [84, 127] width 125 height 5
paste input "**********"
type input "********"
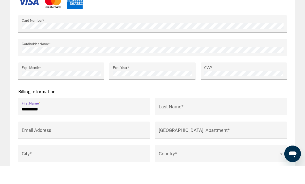
click at [192, 125] on input "Last Name *" at bounding box center [221, 127] width 125 height 5
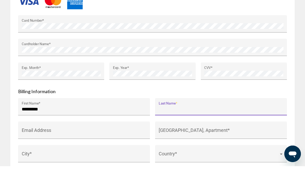
click at [178, 125] on input "Last Name *" at bounding box center [221, 127] width 125 height 5
paste input "**********"
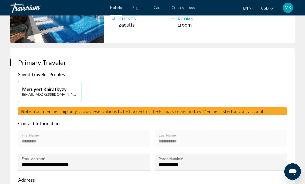
scroll to position [184, 0]
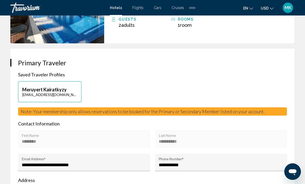
type input "**********"
click at [70, 94] on p "[EMAIL_ADDRESS][DOMAIN_NAME]" at bounding box center [49, 95] width 55 height 4
type input "********"
type input "**********"
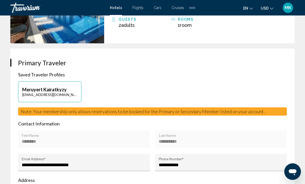
type input "*******"
type input "******"
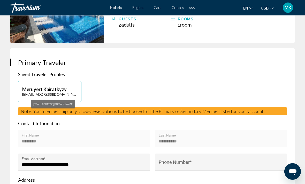
click at [58, 105] on div "[EMAIL_ADDRESS][DOMAIN_NAME]" at bounding box center [53, 104] width 44 height 9
copy div "[EMAIL_ADDRESS][DOMAIN_NAME]"
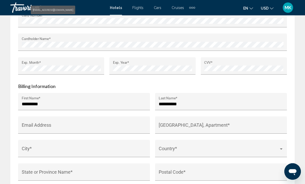
scroll to position [612, 0]
click at [40, 128] on input "Email Address" at bounding box center [84, 127] width 125 height 5
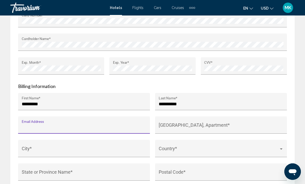
click at [29, 127] on input "Email Address" at bounding box center [84, 127] width 125 height 5
paste input "**********"
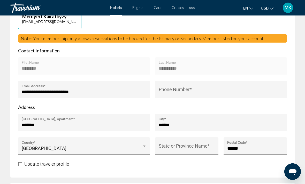
scroll to position [242, 0]
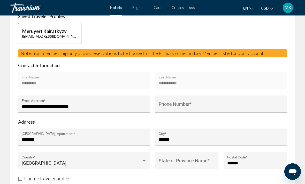
type input "**********"
click at [22, 138] on input "*******" at bounding box center [84, 139] width 125 height 5
click at [22, 140] on input "*******" at bounding box center [84, 139] width 125 height 5
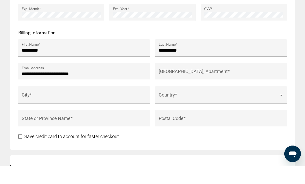
scroll to position [654, 0]
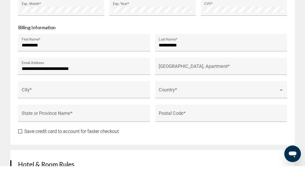
click at [188, 84] on input "[GEOGRAPHIC_DATA], Apartment *" at bounding box center [221, 86] width 125 height 5
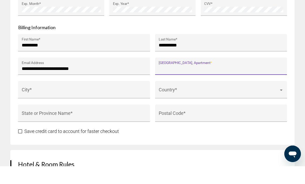
click at [165, 84] on input "[GEOGRAPHIC_DATA], Apartment *" at bounding box center [221, 86] width 125 height 5
paste input "*******"
type input "*******"
click at [44, 103] on div "City *" at bounding box center [84, 110] width 125 height 14
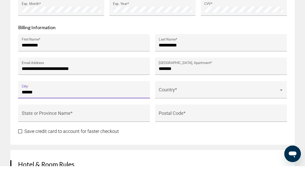
type input "******"
click at [194, 108] on span "Main content" at bounding box center [219, 110] width 120 height 5
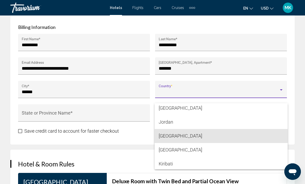
scroll to position [1593, 0]
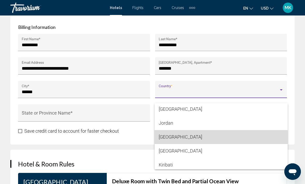
click at [187, 139] on span "[GEOGRAPHIC_DATA]" at bounding box center [221, 137] width 125 height 14
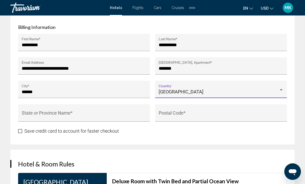
click at [57, 113] on input "State or Province Name *" at bounding box center [84, 115] width 125 height 5
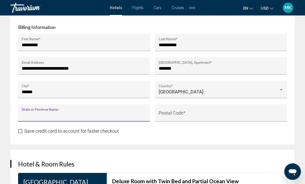
scroll to position [671, 0]
type input "******"
click at [206, 112] on div "Postal Code *" at bounding box center [221, 115] width 125 height 14
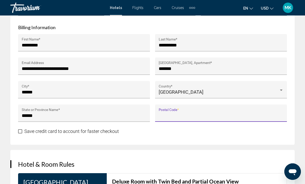
type input "*"
type input "******"
click at [26, 132] on span "Save credit card to account for faster checkout" at bounding box center [71, 131] width 95 height 5
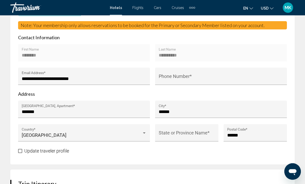
scroll to position [270, 0]
click at [257, 80] on input "Phone Number *" at bounding box center [221, 78] width 125 height 5
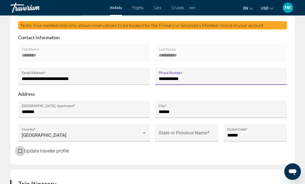
type input "**********"
click at [20, 150] on span "Main content" at bounding box center [20, 151] width 4 height 4
click at [189, 130] on div "State or Province Name *" at bounding box center [187, 135] width 56 height 14
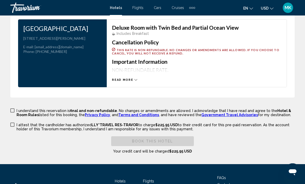
scroll to position [825, 0]
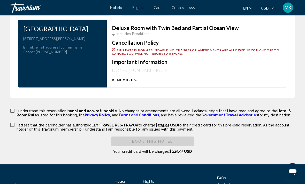
type input "******"
click at [13, 112] on span "Main content" at bounding box center [12, 111] width 4 height 4
click at [13, 125] on span "Main content" at bounding box center [12, 125] width 4 height 4
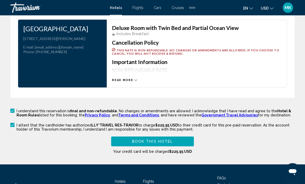
scroll to position [825, 0]
click at [177, 143] on button "Book this hotel" at bounding box center [152, 142] width 83 height 10
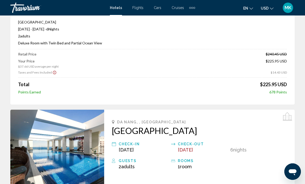
scroll to position [0, 0]
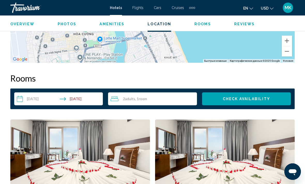
scroll to position [703, 0]
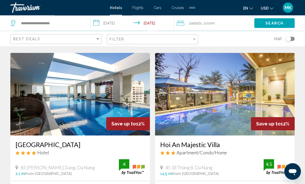
scroll to position [197, 0]
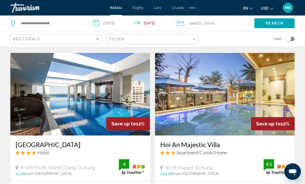
click at [113, 91] on img "Main content" at bounding box center [80, 94] width 140 height 83
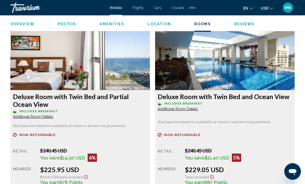
scroll to position [971, 0]
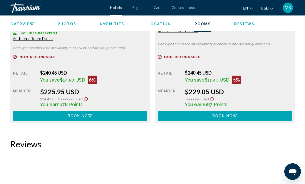
scroll to position [1050, 0]
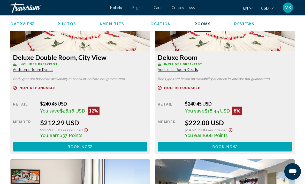
scroll to position [808, 0]
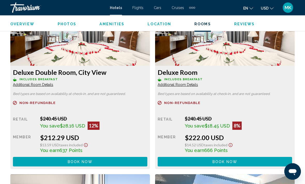
click at [84, 160] on span "Book now" at bounding box center [80, 162] width 25 height 4
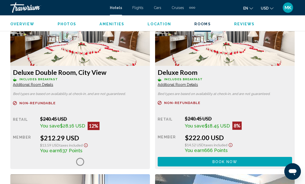
scroll to position [822, 0]
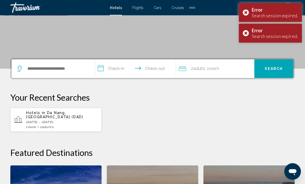
click at [78, 113] on span "Da Nang, [GEOGRAPHIC_DATA] (DAD)" at bounding box center [54, 115] width 57 height 8
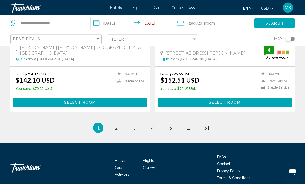
scroll to position [1045, 0]
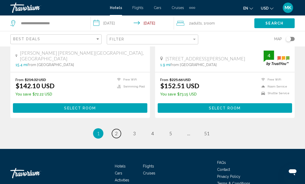
click at [118, 133] on link "page 2" at bounding box center [116, 133] width 9 height 9
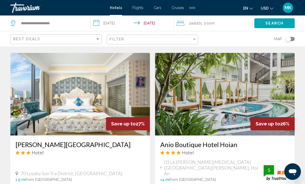
scroll to position [395, 0]
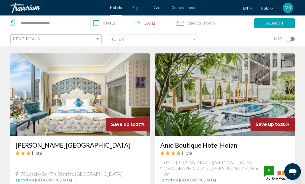
click at [221, 97] on img "Main content" at bounding box center [225, 95] width 140 height 83
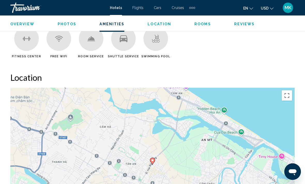
scroll to position [531, 0]
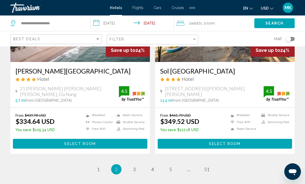
scroll to position [1055, 0]
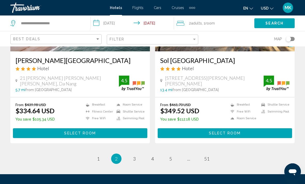
click at [134, 154] on link "page 3" at bounding box center [134, 158] width 9 height 9
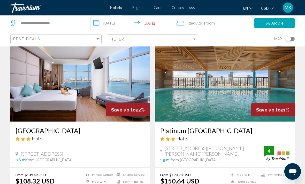
scroll to position [220, 0]
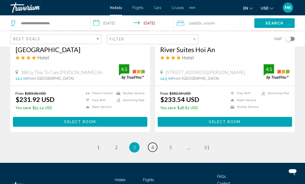
click at [149, 145] on link "page 4" at bounding box center [152, 147] width 9 height 9
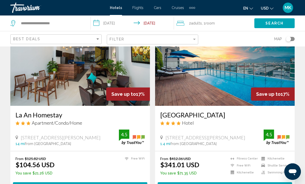
scroll to position [41, 0]
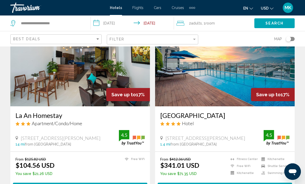
click at [208, 64] on img "Main content" at bounding box center [225, 65] width 140 height 83
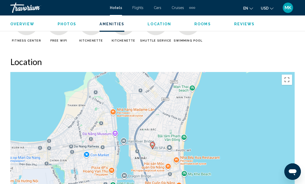
scroll to position [526, 0]
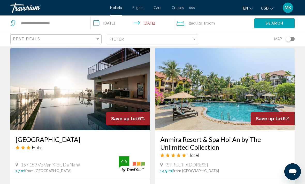
scroll to position [600, 0]
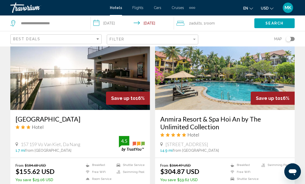
click at [240, 82] on img "Main content" at bounding box center [225, 68] width 140 height 83
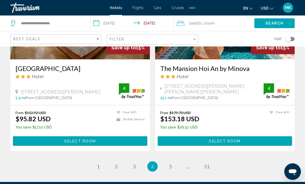
scroll to position [1065, 0]
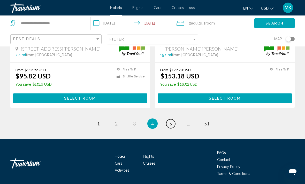
click at [171, 124] on span "5" at bounding box center [170, 124] width 3 height 6
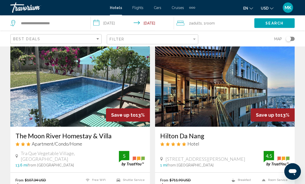
scroll to position [762, 0]
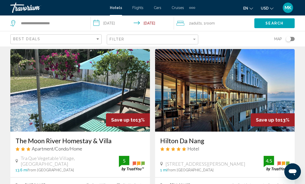
click at [109, 80] on img "Main content" at bounding box center [80, 90] width 140 height 83
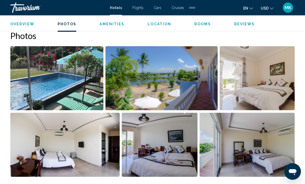
scroll to position [356, 0]
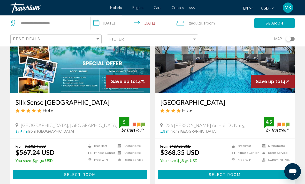
scroll to position [431, 0]
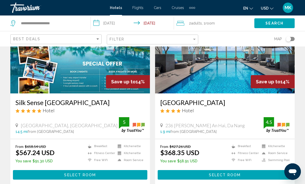
click at [221, 73] on img "Main content" at bounding box center [225, 52] width 140 height 83
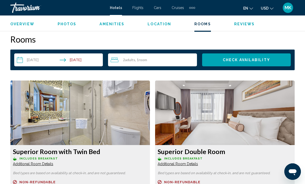
scroll to position [738, 0]
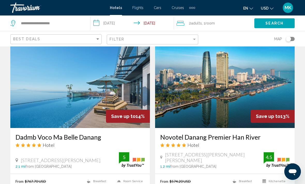
scroll to position [589, 0]
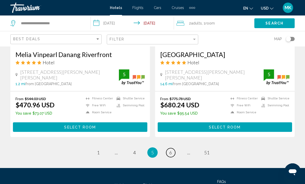
click at [172, 154] on span "6" at bounding box center [170, 153] width 3 height 6
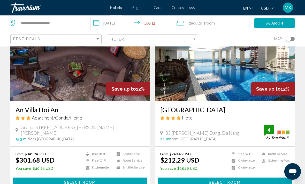
scroll to position [47, 0]
click at [246, 77] on img "Main content" at bounding box center [225, 59] width 140 height 83
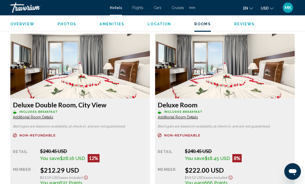
scroll to position [789, 0]
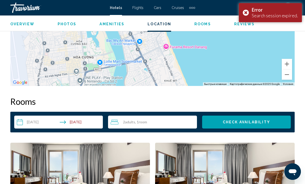
scroll to position [664, 0]
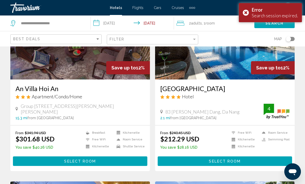
scroll to position [68, 0]
click at [277, 64] on div "Save up to 12%" at bounding box center [273, 68] width 44 height 13
click at [247, 10] on div "Error Search session expired." at bounding box center [270, 12] width 63 height 19
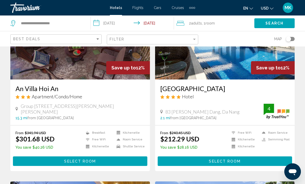
click at [256, 58] on img "Main content" at bounding box center [225, 38] width 140 height 83
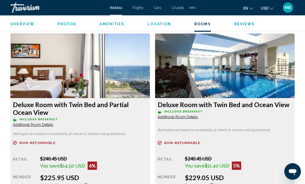
scroll to position [967, 0]
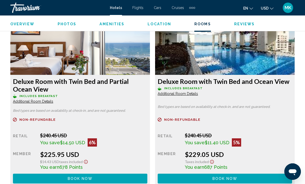
scroll to position [992, 0]
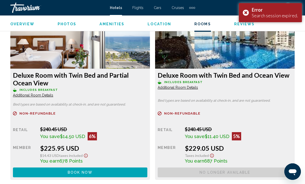
click at [246, 14] on div "Error Search session expired." at bounding box center [270, 12] width 63 height 19
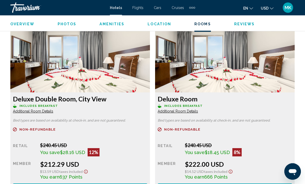
scroll to position [796, 0]
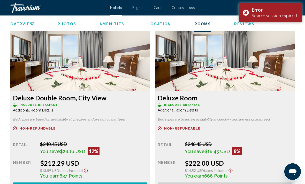
click at [248, 14] on div "Error Search session expired." at bounding box center [270, 12] width 63 height 19
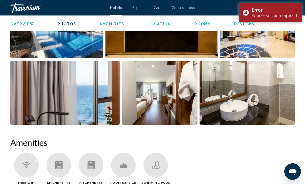
scroll to position [385, 0]
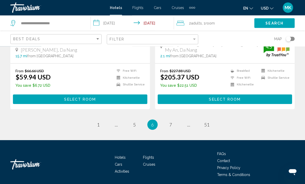
scroll to position [1055, 0]
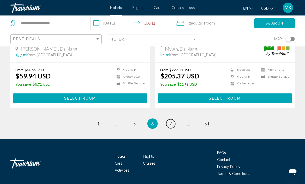
click at [168, 123] on link "page 7" at bounding box center [170, 123] width 9 height 9
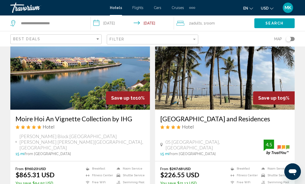
scroll to position [38, 0]
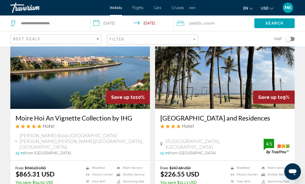
click at [246, 90] on img "Main content" at bounding box center [225, 67] width 140 height 83
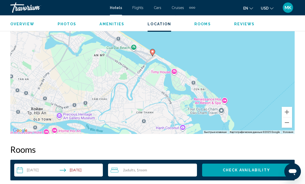
scroll to position [624, 0]
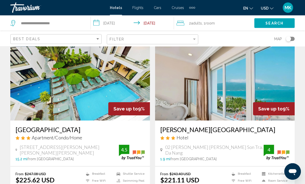
scroll to position [217, 0]
click at [272, 80] on img "Main content" at bounding box center [225, 79] width 140 height 83
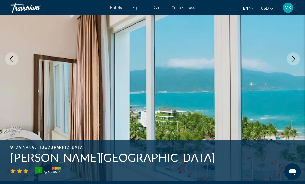
scroll to position [49, 0]
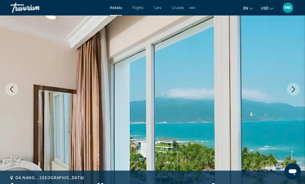
click at [293, 91] on icon "Next image" at bounding box center [293, 89] width 6 height 6
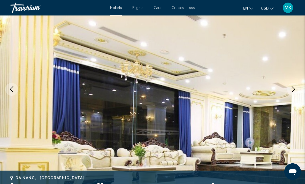
click at [293, 90] on icon "Next image" at bounding box center [293, 89] width 6 height 6
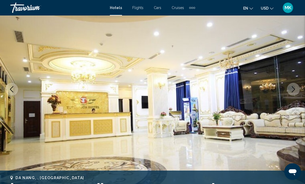
click at [292, 90] on icon "Next image" at bounding box center [293, 89] width 6 height 6
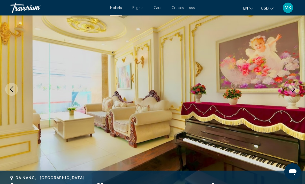
click at [292, 93] on button "Next image" at bounding box center [293, 89] width 13 height 13
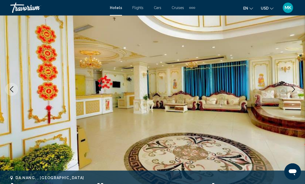
click at [289, 94] on button "Next image" at bounding box center [293, 89] width 13 height 13
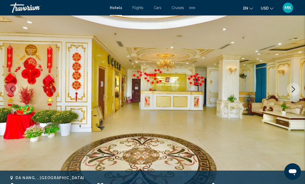
click at [289, 95] on img "Main content" at bounding box center [152, 90] width 305 height 246
click at [287, 98] on img "Main content" at bounding box center [152, 90] width 305 height 246
click at [291, 91] on icon "Next image" at bounding box center [293, 89] width 6 height 6
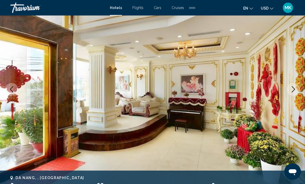
click at [290, 95] on img "Main content" at bounding box center [152, 90] width 305 height 246
click at [290, 96] on img "Main content" at bounding box center [152, 90] width 305 height 246
click at [292, 91] on icon "Next image" at bounding box center [293, 89] width 6 height 6
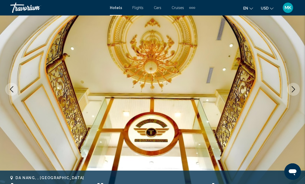
click at [292, 90] on icon "Next image" at bounding box center [293, 89] width 6 height 6
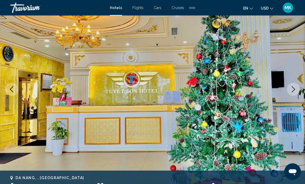
click at [291, 90] on icon "Next image" at bounding box center [293, 89] width 6 height 6
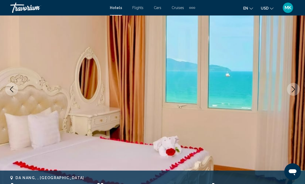
click at [290, 92] on icon "Next image" at bounding box center [293, 89] width 6 height 6
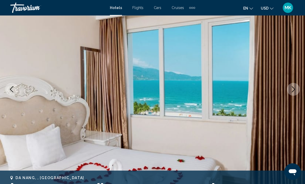
click at [291, 92] on icon "Next image" at bounding box center [293, 89] width 6 height 6
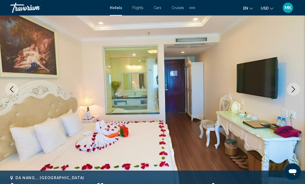
click at [290, 93] on button "Next image" at bounding box center [293, 89] width 13 height 13
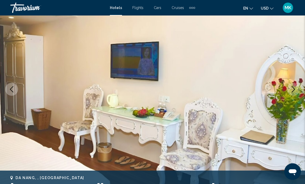
click at [290, 93] on button "Next image" at bounding box center [293, 89] width 13 height 13
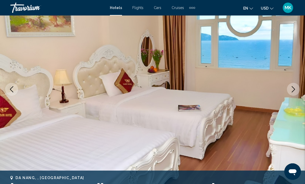
click at [288, 94] on img "Main content" at bounding box center [152, 90] width 305 height 246
click at [293, 89] on icon "Next image" at bounding box center [293, 89] width 6 height 6
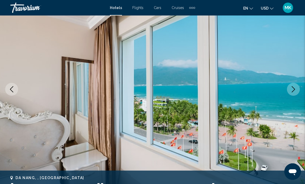
click at [295, 90] on icon "Next image" at bounding box center [293, 89] width 6 height 6
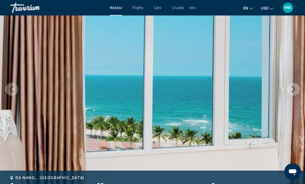
click at [294, 91] on icon "Next image" at bounding box center [293, 89] width 6 height 6
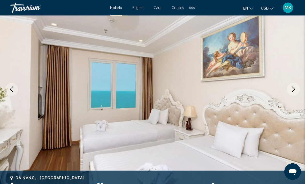
click at [292, 91] on icon "Next image" at bounding box center [293, 89] width 6 height 6
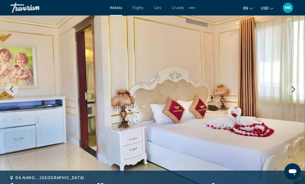
click at [292, 91] on icon "Next image" at bounding box center [293, 89] width 6 height 6
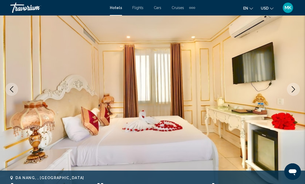
click at [291, 91] on icon "Next image" at bounding box center [293, 89] width 6 height 6
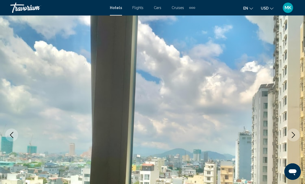
scroll to position [0, 0]
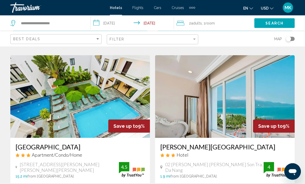
scroll to position [199, 0]
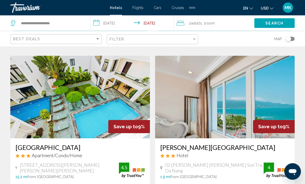
click at [276, 93] on img "Main content" at bounding box center [225, 97] width 140 height 83
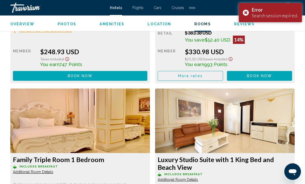
scroll to position [1055, 0]
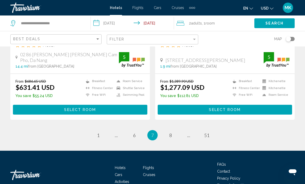
scroll to position [1056, 0]
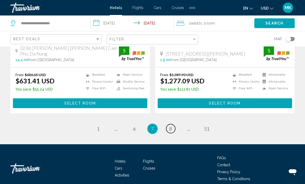
click at [173, 124] on link "page 8" at bounding box center [170, 128] width 9 height 9
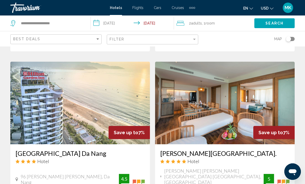
scroll to position [958, 0]
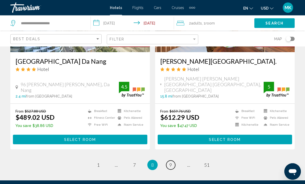
click at [172, 163] on span "9" at bounding box center [170, 166] width 3 height 6
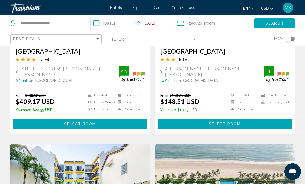
scroll to position [337, 0]
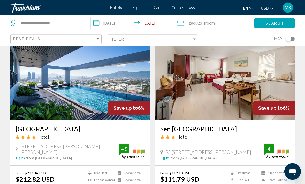
click at [110, 79] on img "Main content" at bounding box center [80, 79] width 140 height 83
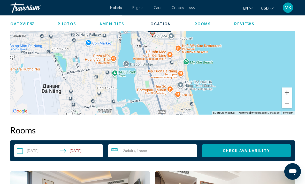
scroll to position [642, 0]
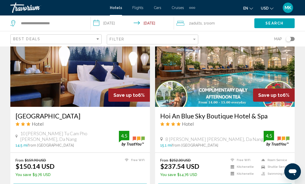
scroll to position [1060, 0]
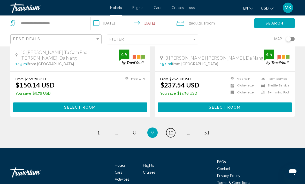
click at [169, 130] on span "10" at bounding box center [170, 133] width 5 height 6
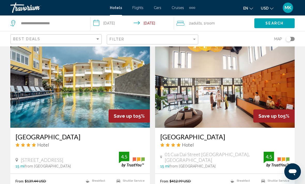
scroll to position [583, 0]
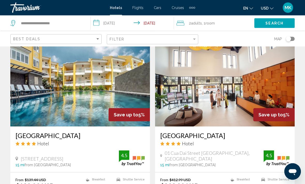
click at [105, 80] on img "Main content" at bounding box center [80, 85] width 140 height 83
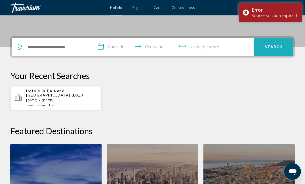
scroll to position [114, 0]
